Goal: Find specific page/section: Find specific page/section

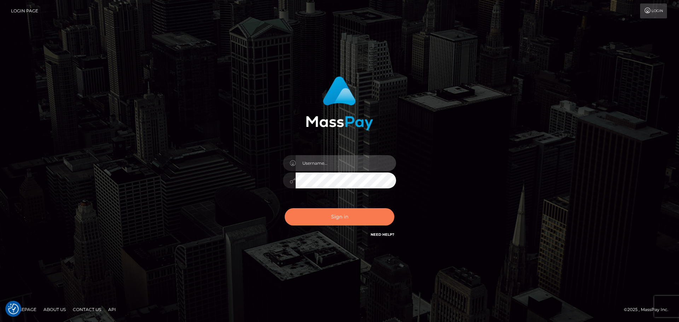
type input "Yassine Slimene"
click at [314, 214] on button "Sign in" at bounding box center [340, 216] width 110 height 17
type input "Yassine Slimene"
click at [356, 215] on button "Sign in" at bounding box center [340, 216] width 110 height 17
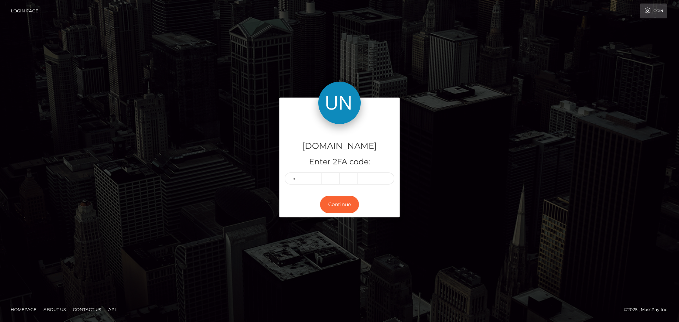
type input "2"
type input "0"
type input "6"
type input "4"
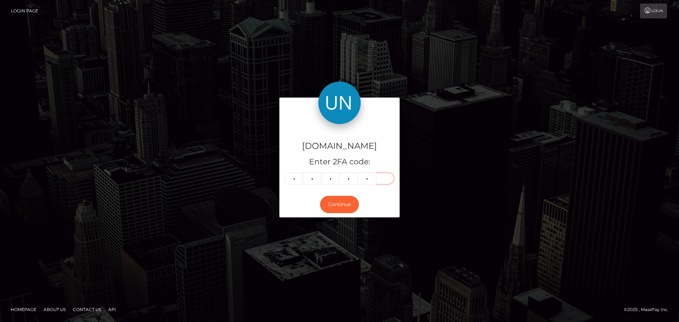
type input "5"
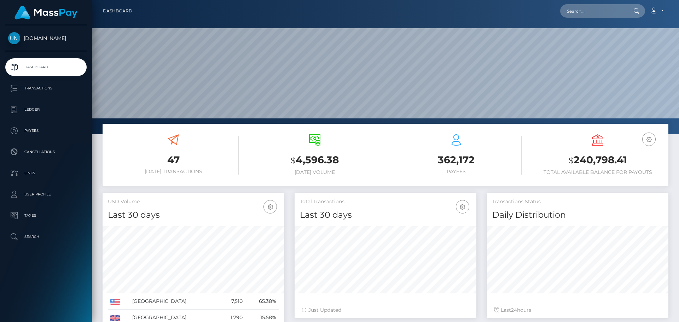
scroll to position [126, 182]
click at [595, 0] on nav "Dashboard Loading... Loading... Account Edit Profile" at bounding box center [385, 11] width 587 height 22
click at [595, 8] on input "text" at bounding box center [593, 10] width 67 height 13
paste input "dylanboyer089@gmail.com"
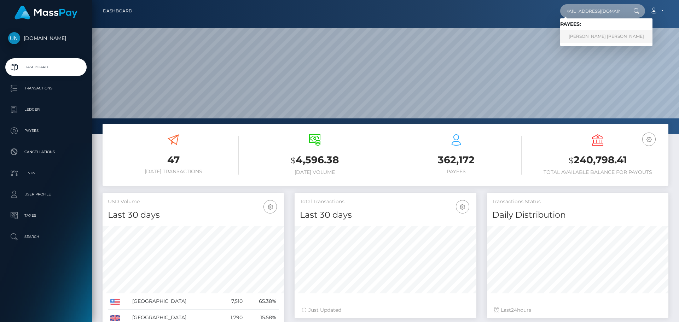
type input "dylanboyer089@gmail.com"
click at [584, 40] on link "DYLAN GUY JEAN-JACQUES BOYER" at bounding box center [606, 36] width 92 height 13
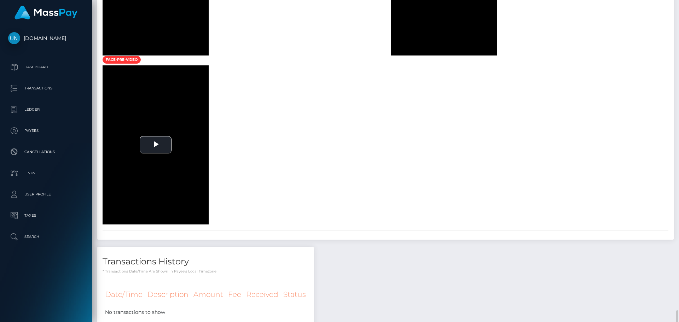
scroll to position [850, 0]
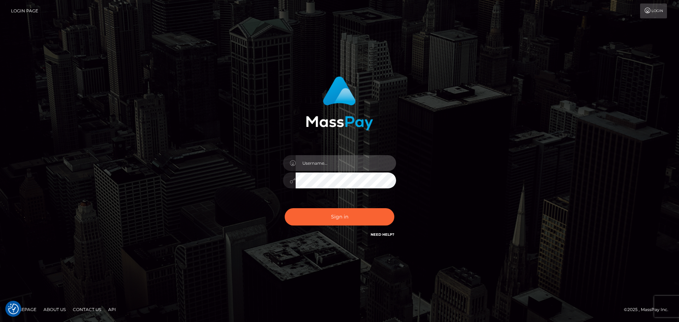
type input "[PERSON_NAME]"
click at [310, 204] on div "Yassine Slimene" at bounding box center [340, 177] width 124 height 54
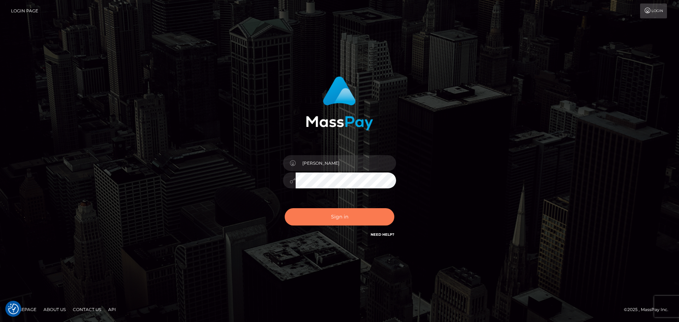
click at [310, 209] on button "Sign in" at bounding box center [340, 216] width 110 height 17
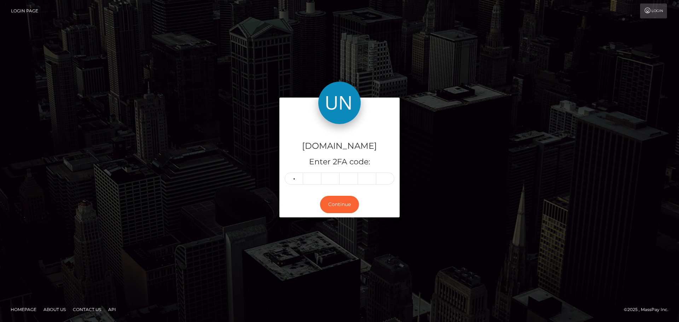
type input "7"
type input "1"
type input "2"
type input "7"
type input "0"
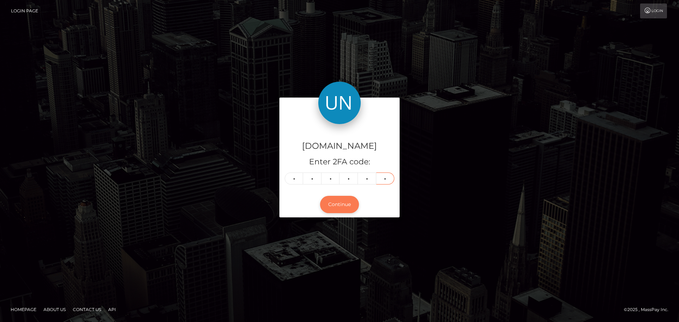
type input "4"
click at [343, 206] on button "Continue" at bounding box center [339, 204] width 39 height 17
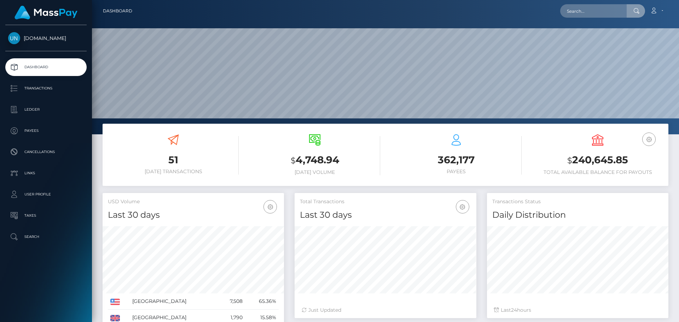
scroll to position [126, 182]
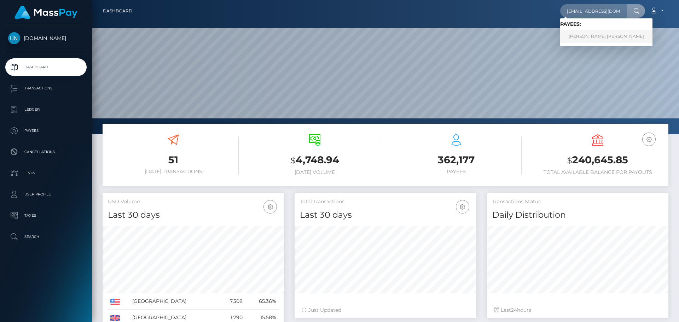
type input "[EMAIL_ADDRESS][DOMAIN_NAME]"
click at [584, 33] on link "TOBIAS JEAN-FRANÇOIS MICHEL LANGELE" at bounding box center [606, 36] width 92 height 13
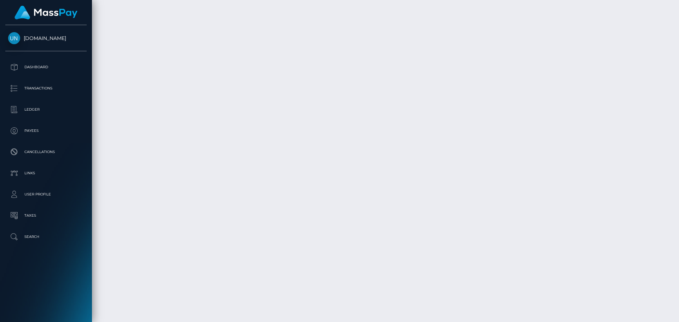
scroll to position [2252, 0]
